Goal: Find specific page/section: Locate a particular part of the current website

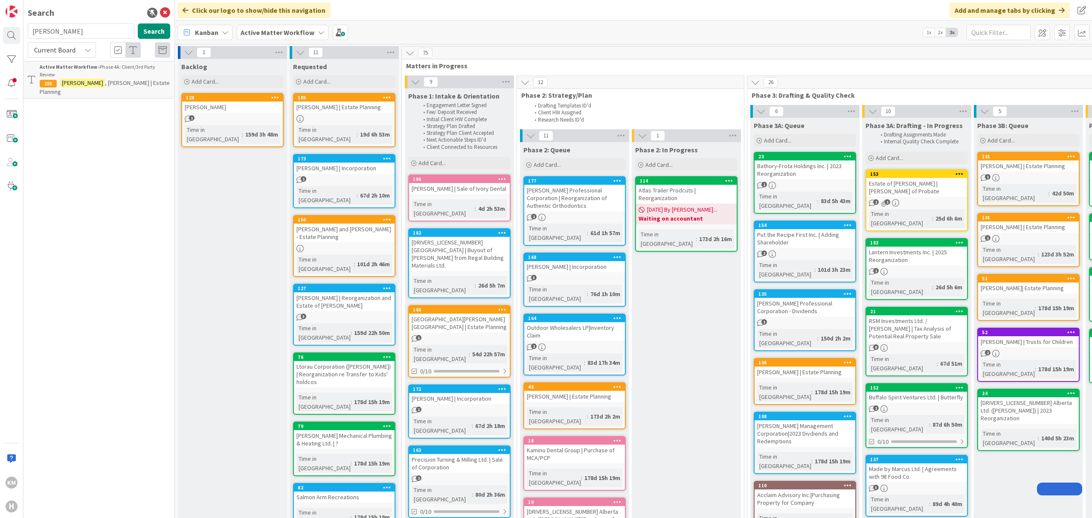
click at [79, 25] on input "[PERSON_NAME]" at bounding box center [81, 30] width 107 height 15
type input "oun"
click at [105, 69] on div "Active Matter Workflow › Phase 4A: Client/3rd Party Review" at bounding box center [105, 70] width 131 height 15
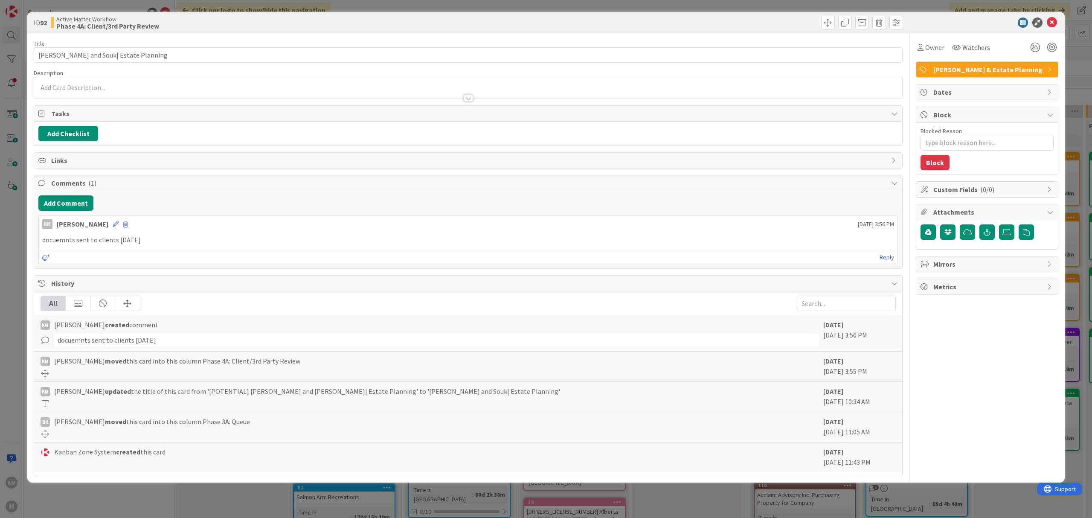
type textarea "x"
click at [350, 7] on div "ID 92 Active Matter Workflow Phase 4A: Client/3rd Party Review Title 36 / 128 […" at bounding box center [546, 259] width 1092 height 518
